Goal: Obtain resource: Download file/media

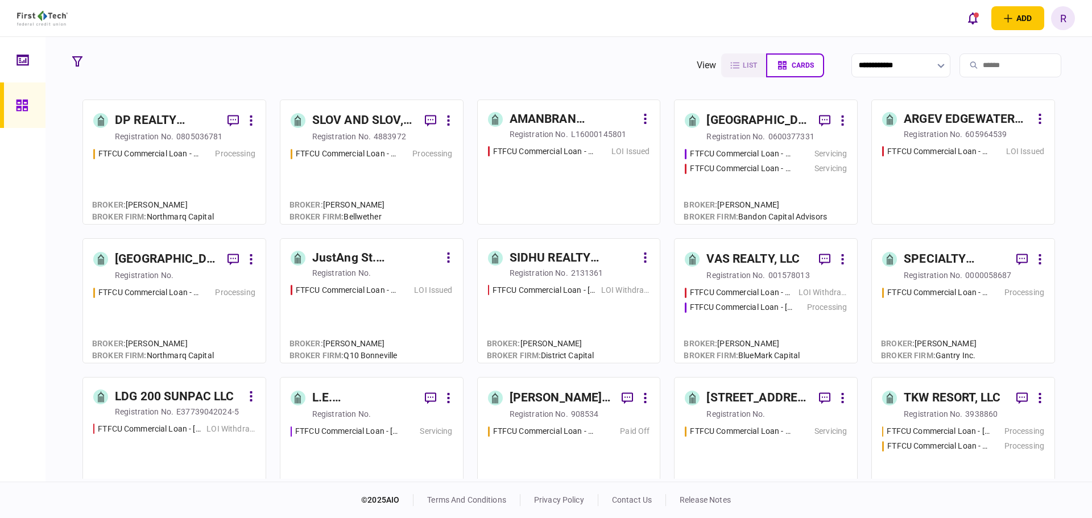
click at [386, 117] on div "SLOV AND SLOV, LLC" at bounding box center [364, 120] width 104 height 18
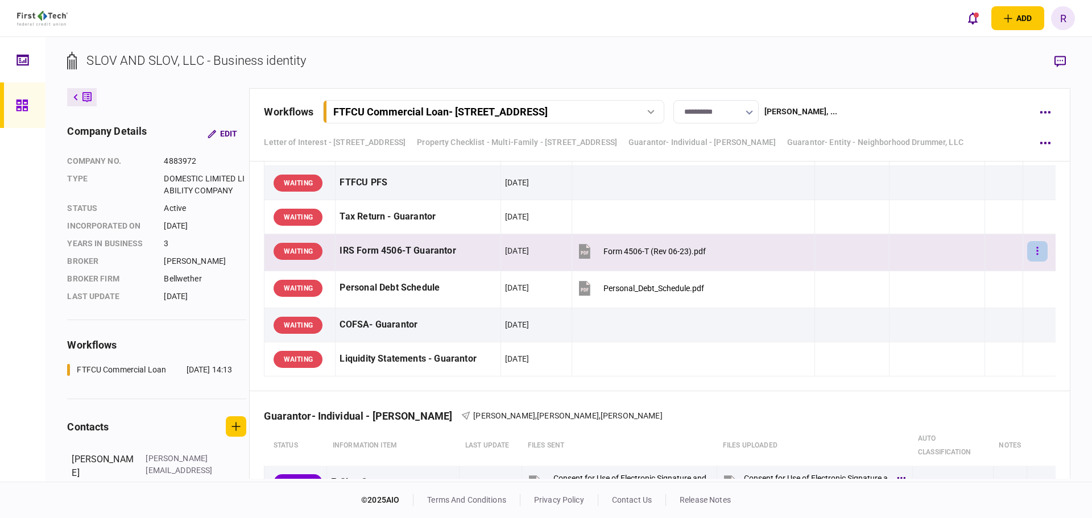
scroll to position [2161, 0]
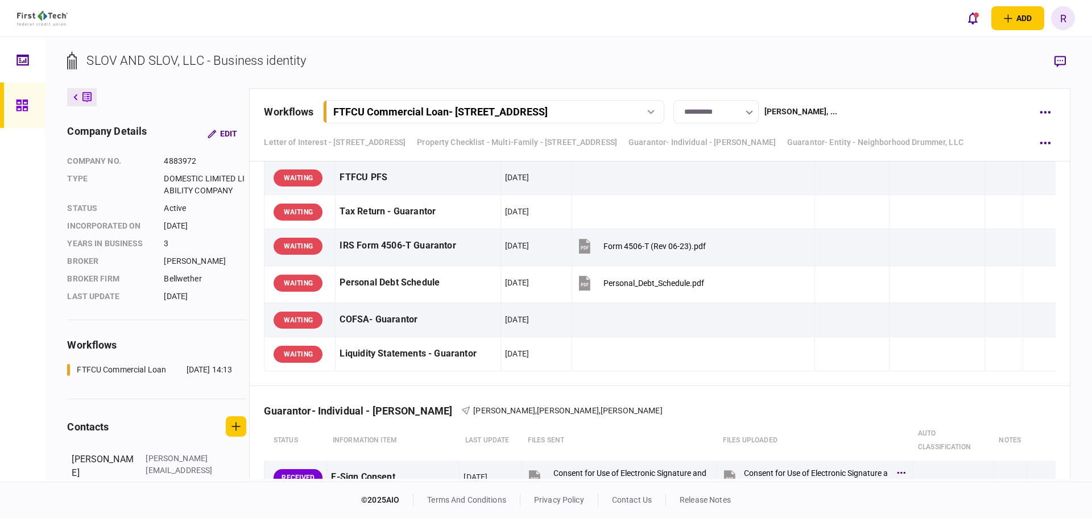
click at [22, 101] on icon at bounding box center [22, 105] width 13 height 13
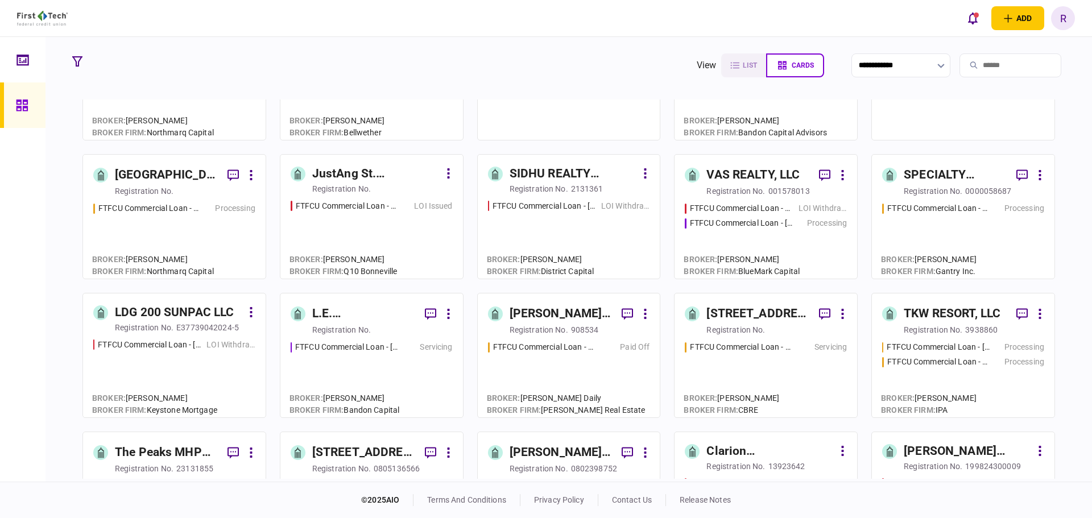
scroll to position [171, 0]
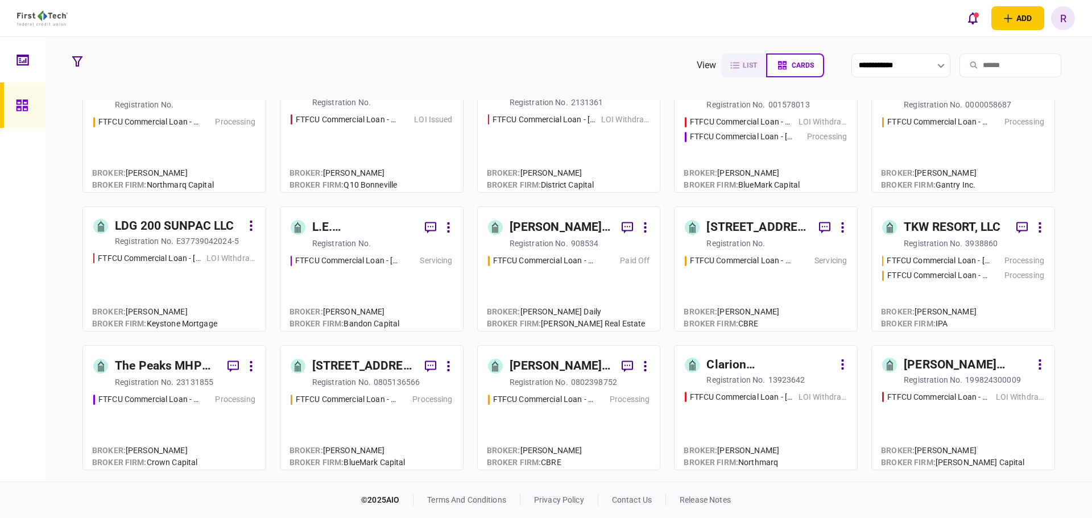
click at [152, 361] on div "The Peaks MHP LLC" at bounding box center [167, 366] width 104 height 18
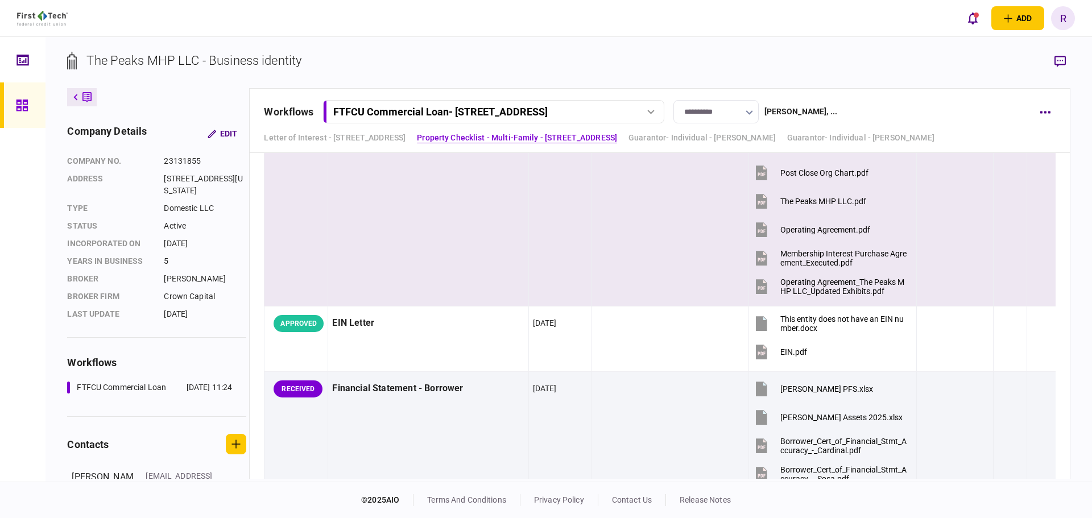
scroll to position [341, 0]
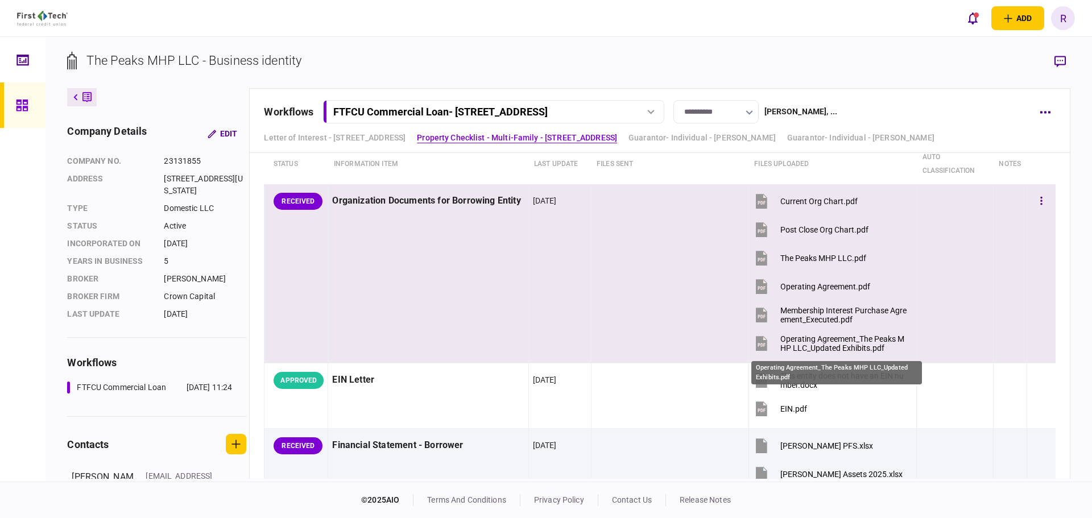
click at [859, 344] on div "Operating Agreement_The Peaks MHP LLC_Updated Exhibits.pdf" at bounding box center [843, 343] width 126 height 18
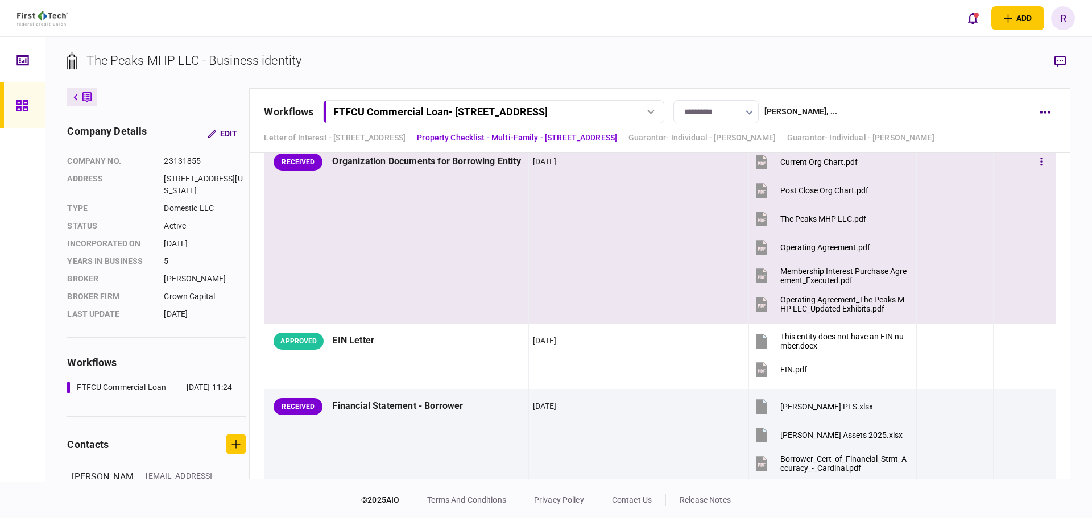
scroll to position [455, 0]
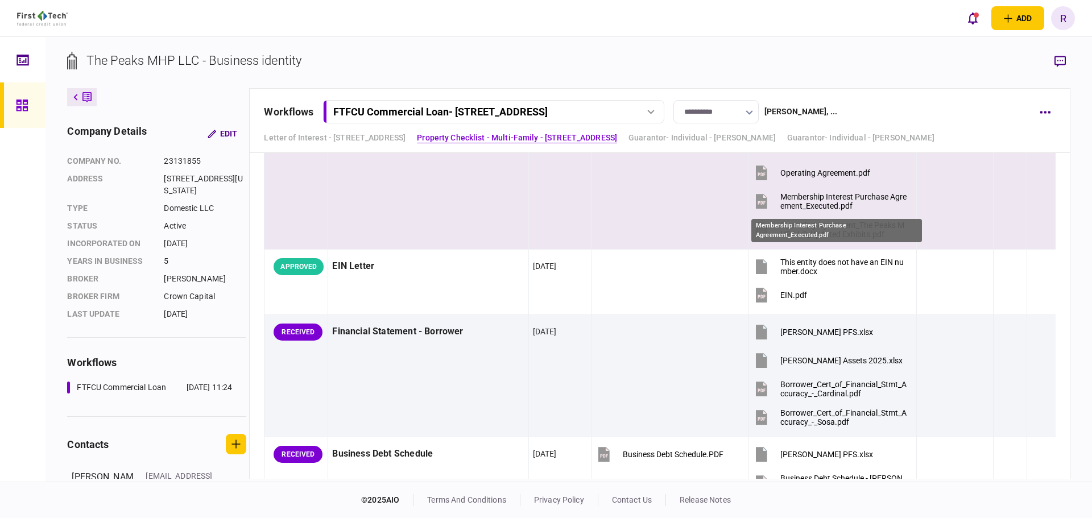
click at [833, 203] on div "Membership Interest Purchase Agreement_Executed.pdf" at bounding box center [843, 201] width 126 height 18
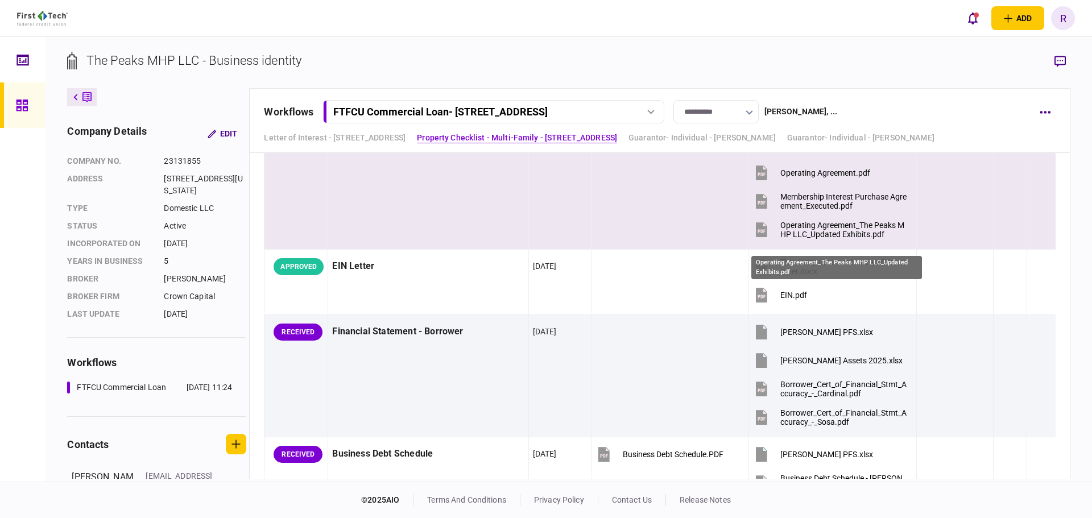
scroll to position [341, 0]
